Goal: Navigation & Orientation: Find specific page/section

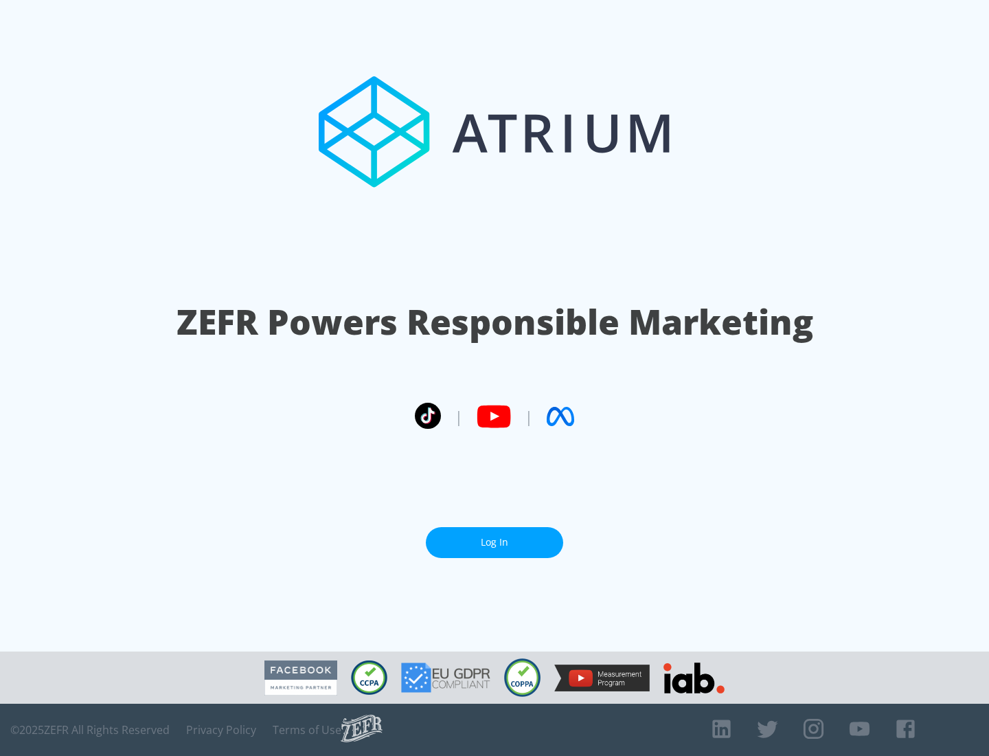
click at [495, 542] on link "Log In" at bounding box center [494, 542] width 137 height 31
